Goal: Task Accomplishment & Management: Use online tool/utility

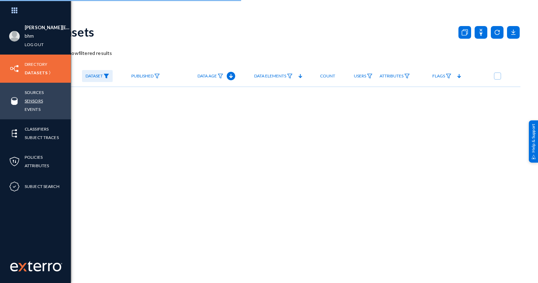
click at [39, 101] on link "Sensors" at bounding box center [34, 101] width 18 height 8
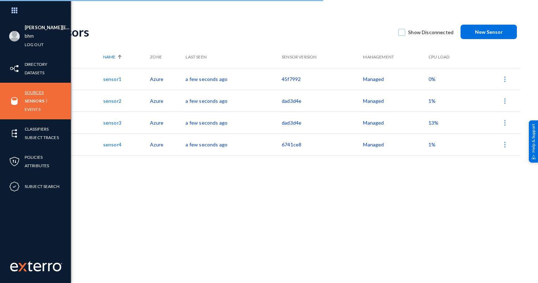
click at [35, 93] on link "Sources" at bounding box center [34, 92] width 19 height 8
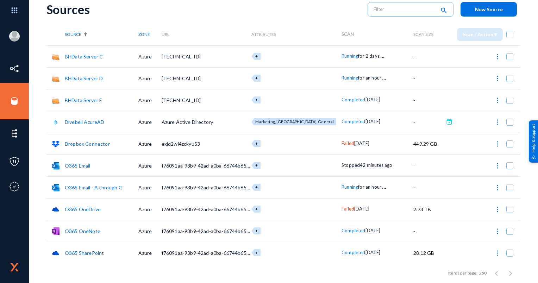
scroll to position [45, 0]
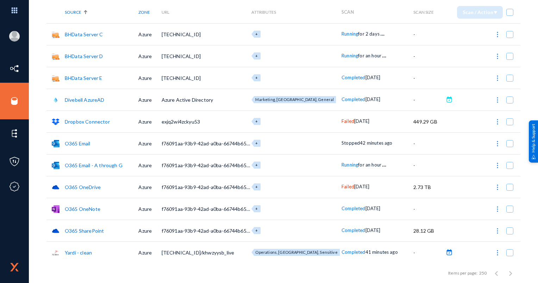
click at [446, 253] on button at bounding box center [449, 252] width 7 height 7
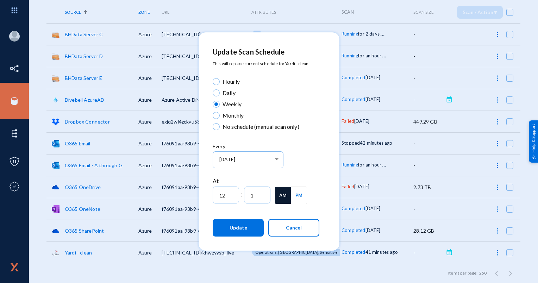
click at [300, 228] on span "Cancel" at bounding box center [294, 228] width 16 height 6
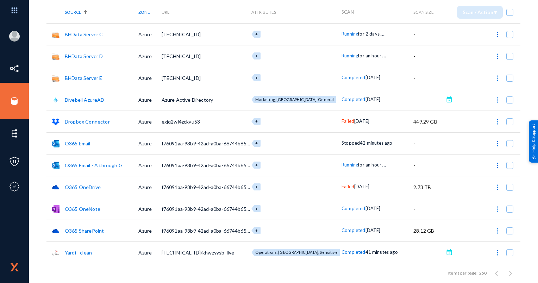
click at [89, 255] on link "Yardi - clean" at bounding box center [78, 253] width 27 height 6
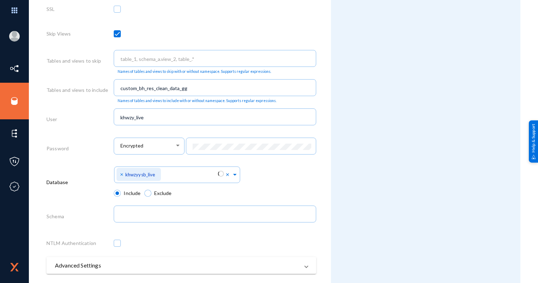
scroll to position [331, 0]
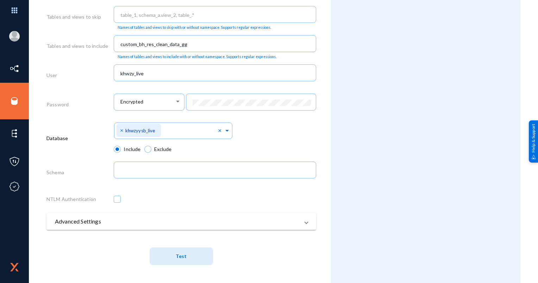
click at [179, 255] on span "Test" at bounding box center [181, 257] width 11 height 6
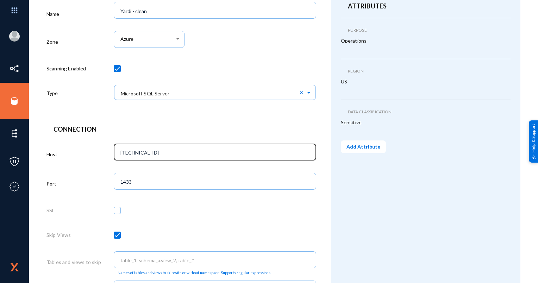
scroll to position [0, 0]
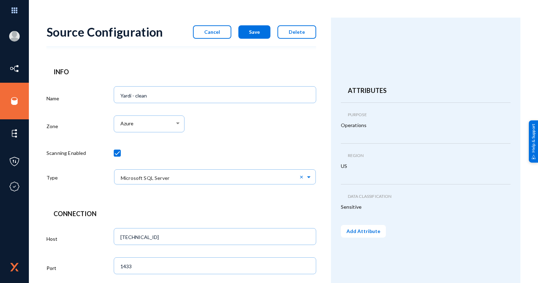
click at [225, 32] on button "Cancel" at bounding box center [212, 31] width 38 height 13
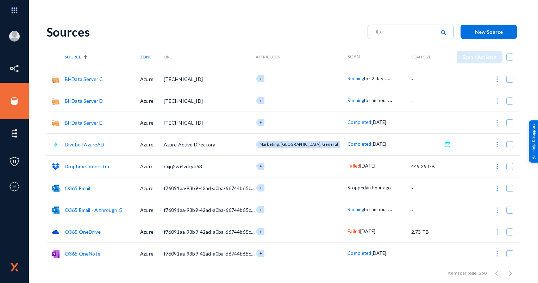
click at [330, 23] on div "Sources search New Source" at bounding box center [283, 32] width 474 height 29
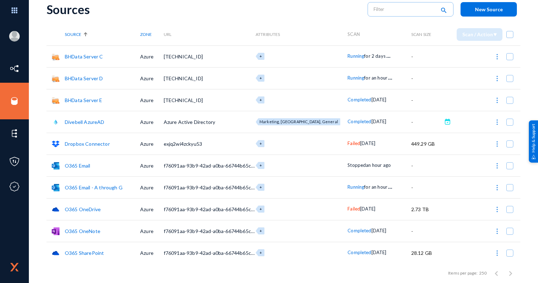
scroll to position [45, 0]
